Goal: Transaction & Acquisition: Subscribe to service/newsletter

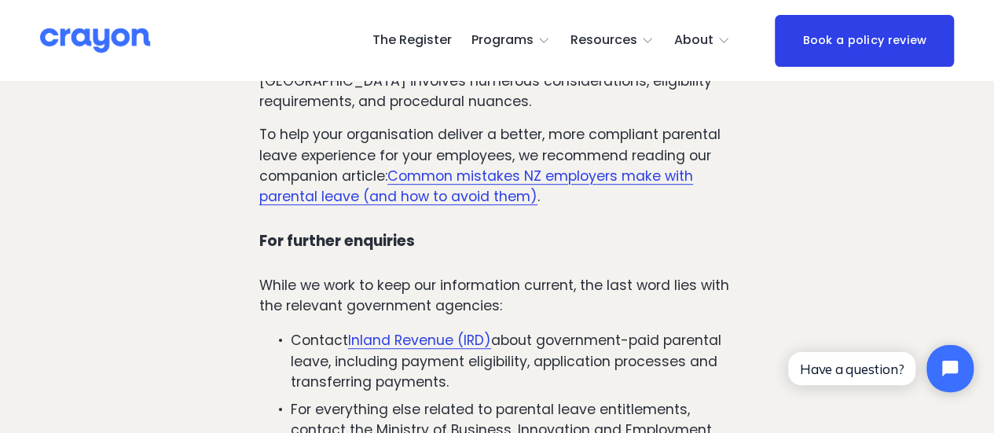
scroll to position [6322, 0]
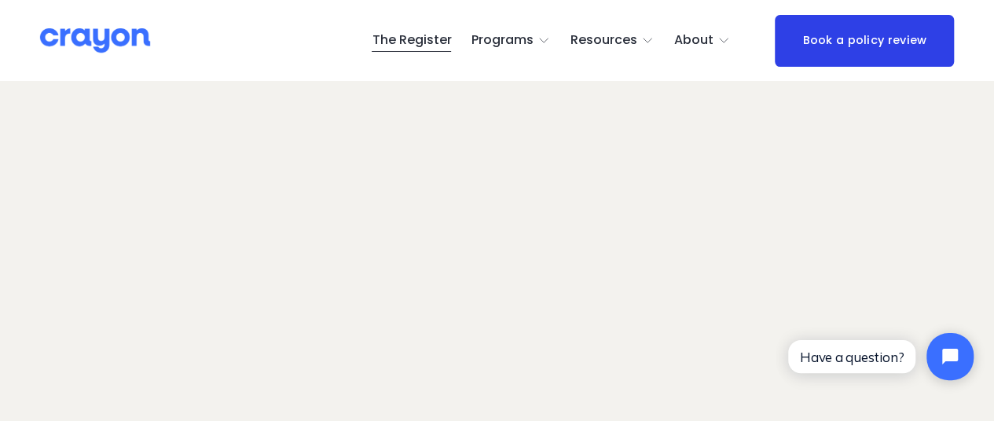
scroll to position [180, 4]
click at [421, 39] on link "The Register" at bounding box center [411, 40] width 79 height 25
